Goal: Navigation & Orientation: Find specific page/section

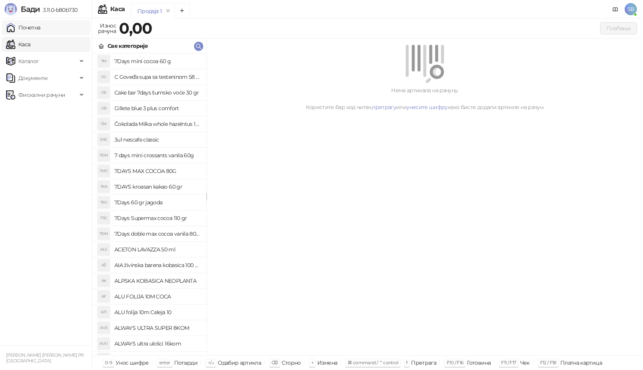
click at [31, 27] on link "Почетна" at bounding box center [23, 27] width 34 height 15
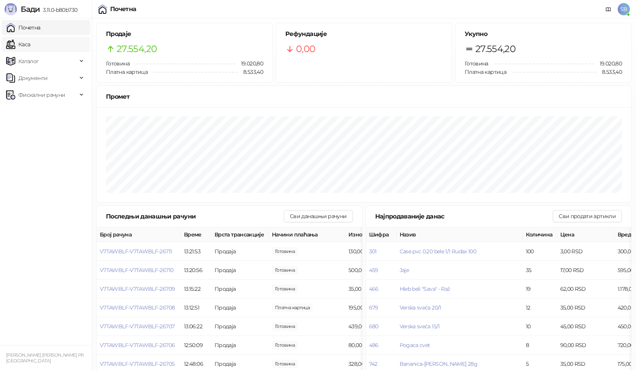
click at [21, 46] on link "Каса" at bounding box center [18, 44] width 24 height 15
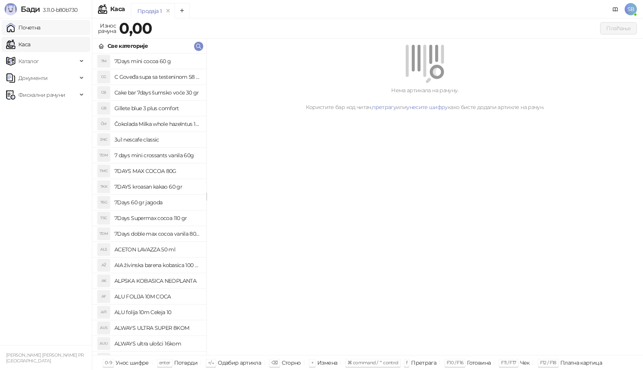
click at [27, 29] on link "Почетна" at bounding box center [23, 27] width 34 height 15
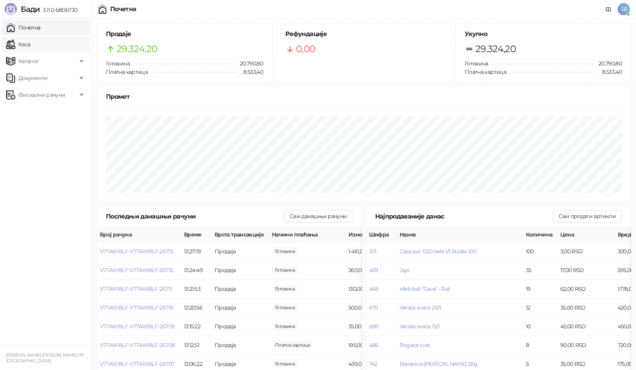
click at [20, 44] on link "Каса" at bounding box center [18, 44] width 24 height 15
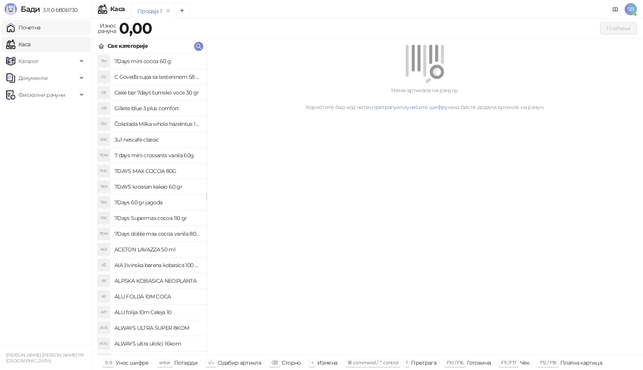
click at [30, 29] on link "Почетна" at bounding box center [23, 27] width 34 height 15
